Goal: Task Accomplishment & Management: Use online tool/utility

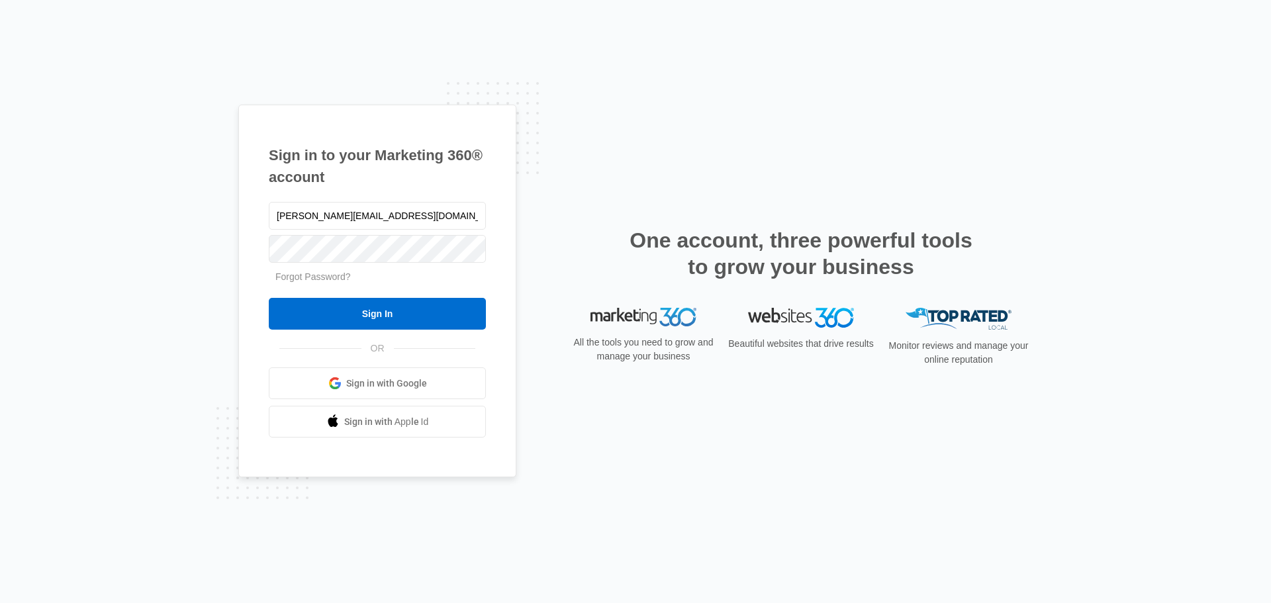
type input "[PERSON_NAME][EMAIL_ADDRESS][DOMAIN_NAME]"
click at [269, 298] on input "Sign In" at bounding box center [377, 314] width 217 height 32
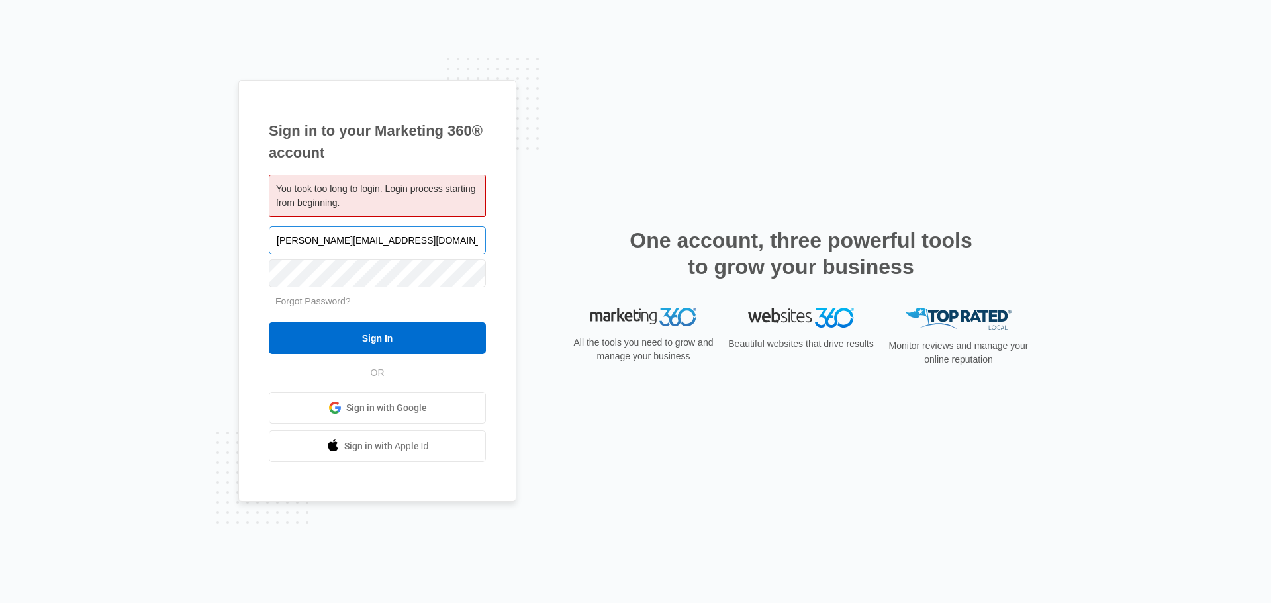
type input "[PERSON_NAME][EMAIL_ADDRESS][DOMAIN_NAME]"
click at [269, 322] on input "Sign In" at bounding box center [377, 338] width 217 height 32
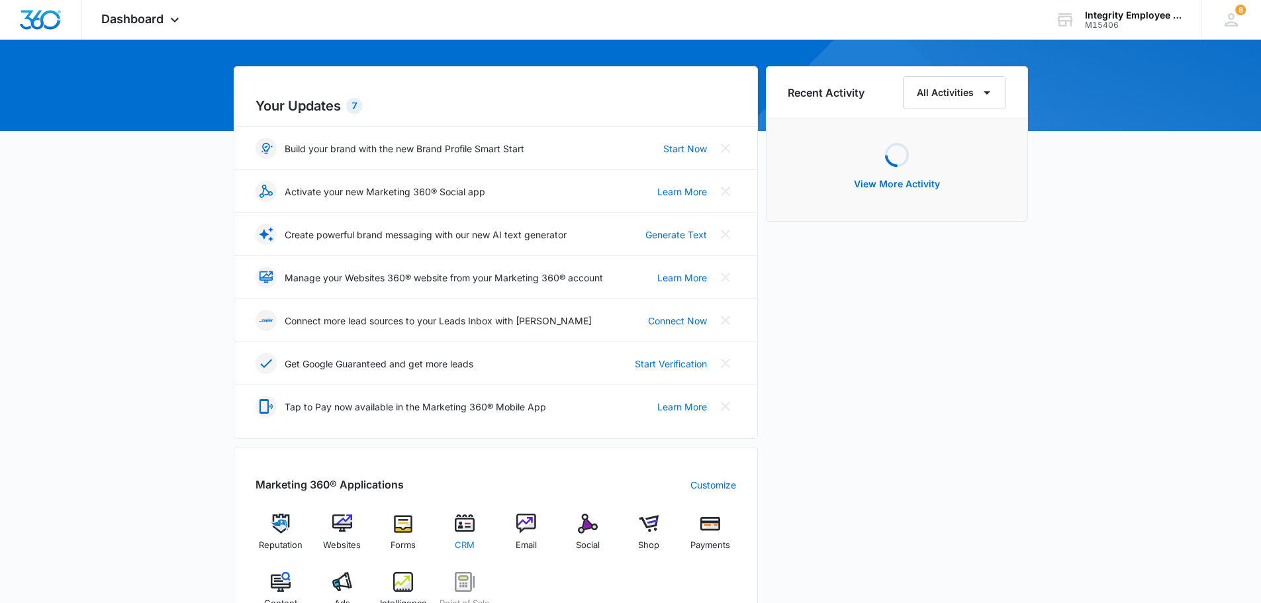
scroll to position [199, 0]
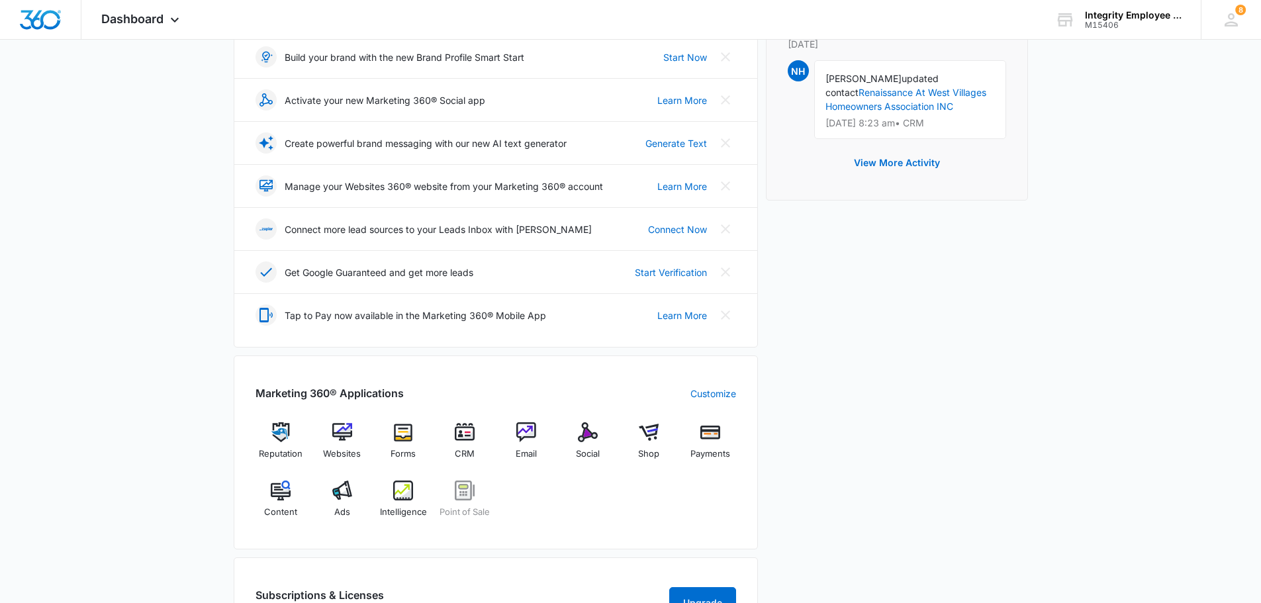
click at [432, 453] on div "Reputation Websites Forms CRM Email Social Shop Payments Content Ads Intelligen…" at bounding box center [495, 474] width 481 height 105
click at [457, 455] on span "CRM" at bounding box center [465, 453] width 20 height 13
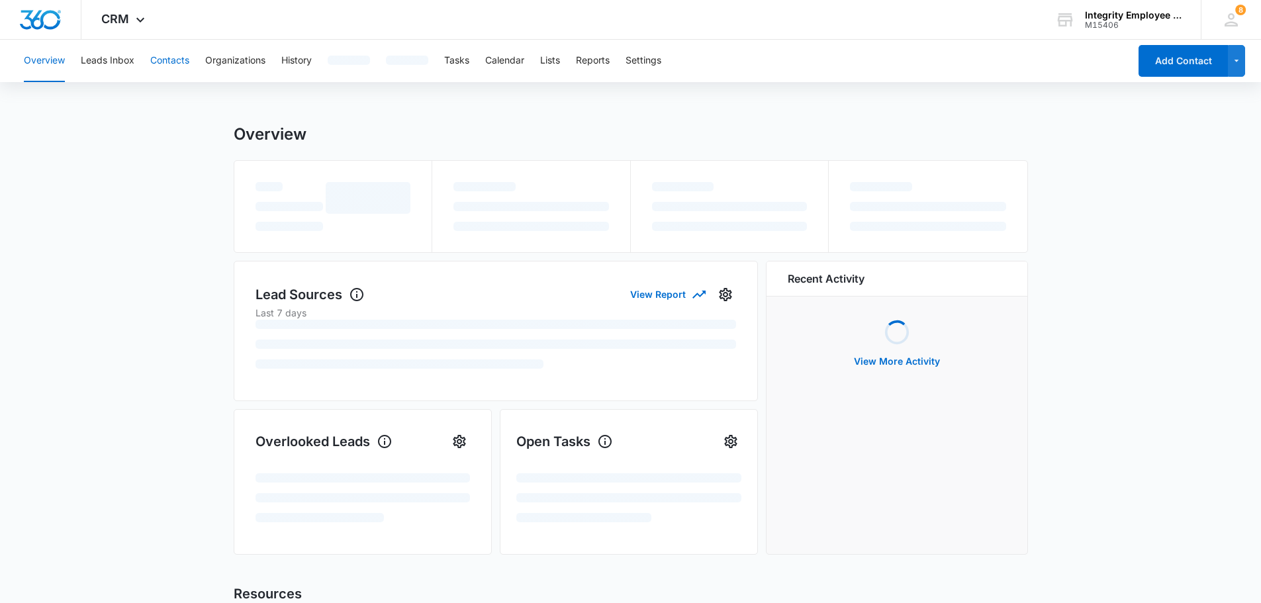
click at [175, 68] on button "Contacts" at bounding box center [169, 61] width 39 height 42
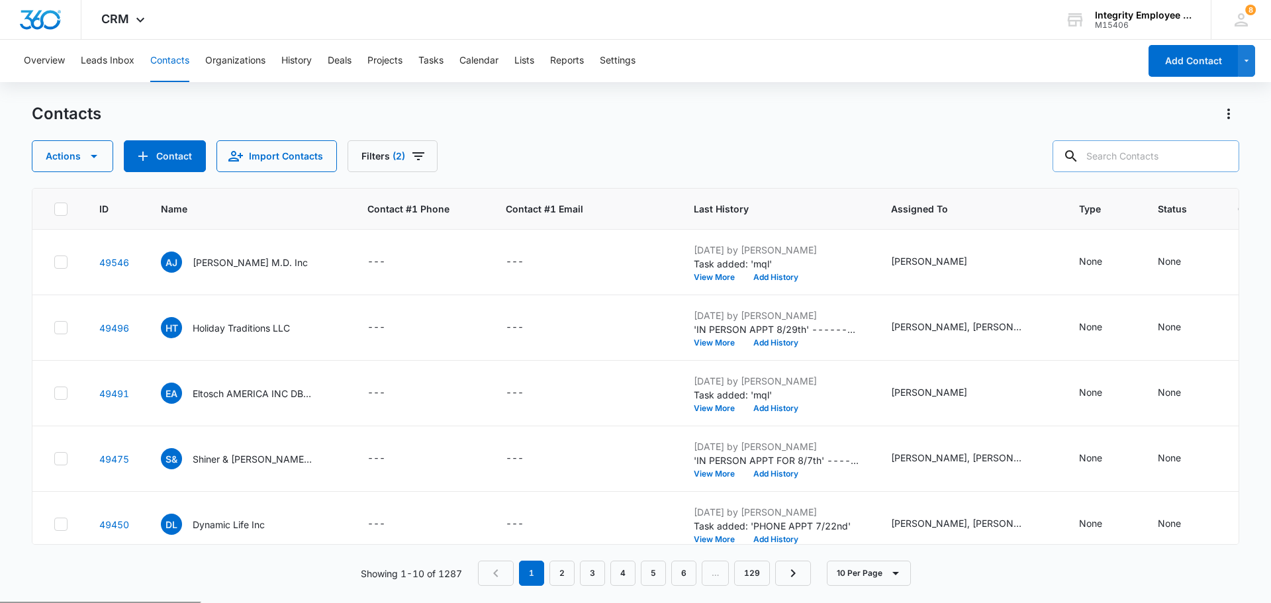
click at [1119, 161] on input "text" at bounding box center [1145, 156] width 187 height 32
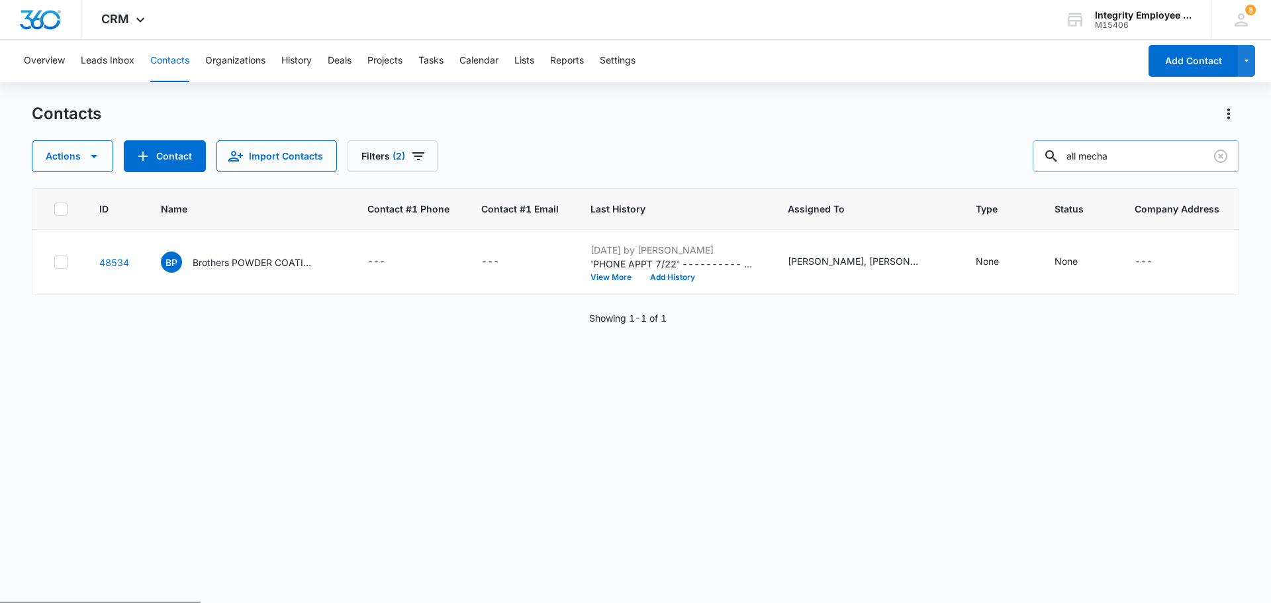
click at [1175, 155] on input "all mecha" at bounding box center [1136, 156] width 207 height 32
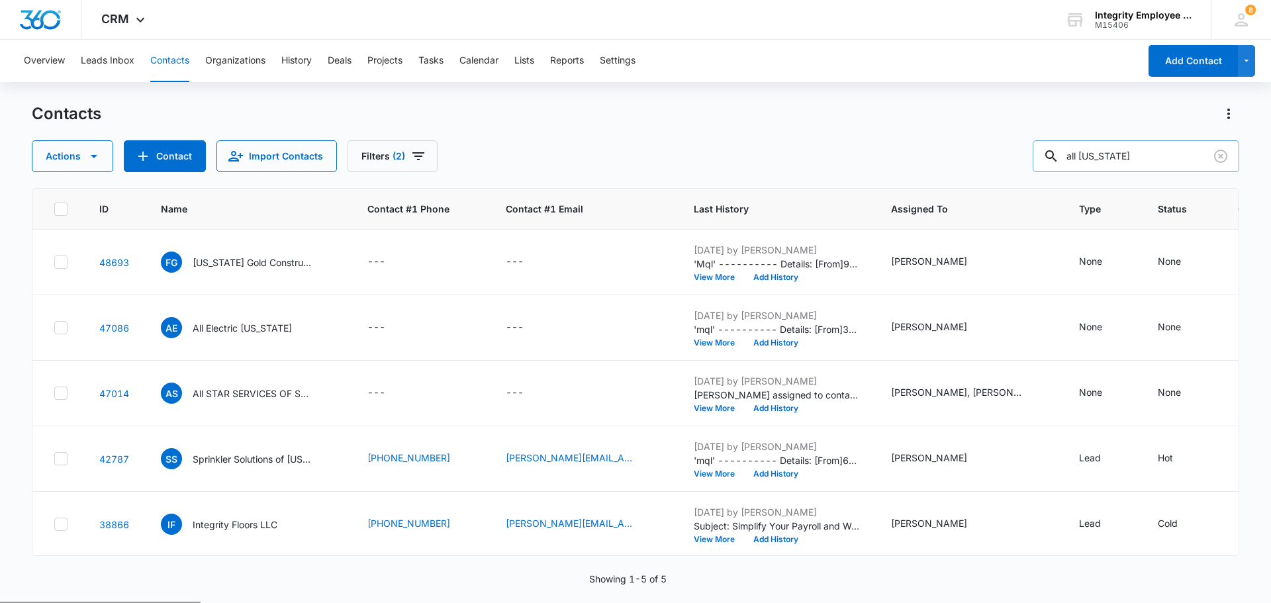
click at [1191, 159] on input "all Florida" at bounding box center [1136, 156] width 207 height 32
type input "all Florida"
click at [1224, 154] on icon "Clear" at bounding box center [1221, 156] width 16 height 16
click at [1214, 150] on div at bounding box center [1220, 156] width 21 height 32
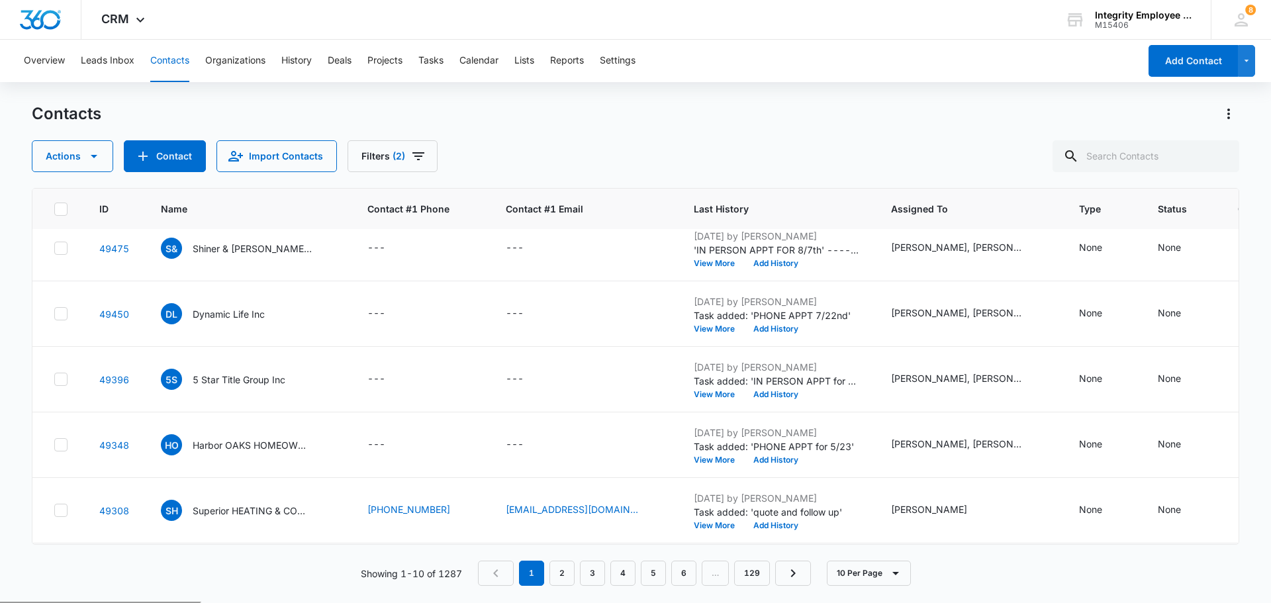
scroll to position [19, 0]
